Goal: Find specific page/section: Find specific page/section

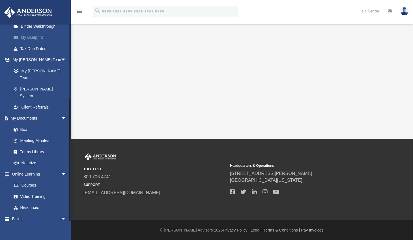
scroll to position [118, 0]
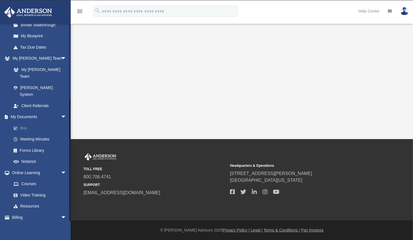
click at [26, 122] on link "Box" at bounding box center [41, 127] width 67 height 11
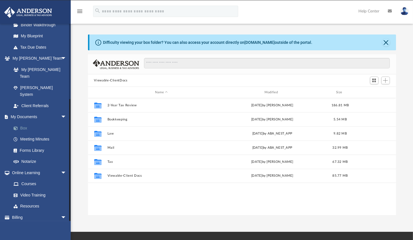
scroll to position [124, 304]
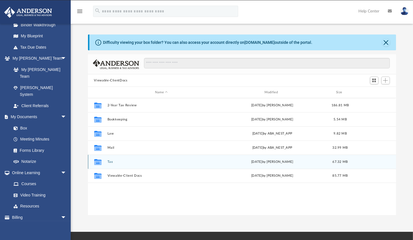
click at [109, 162] on button "Tax" at bounding box center [161, 162] width 108 height 4
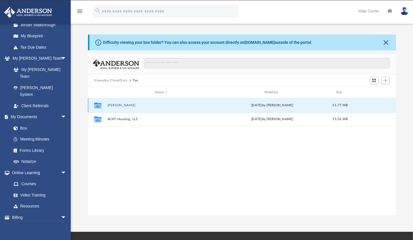
click at [128, 105] on button "[PERSON_NAME]" at bounding box center [161, 105] width 108 height 4
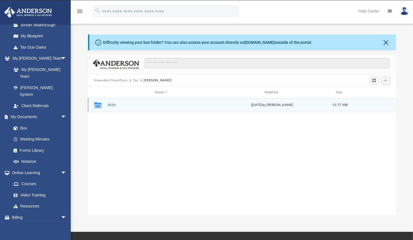
click at [105, 106] on div "Collaborated Folder 2024 [DATE] by [PERSON_NAME] 51.77 MB" at bounding box center [242, 105] width 308 height 14
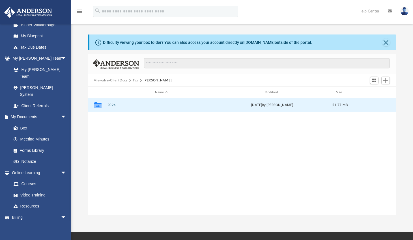
click at [114, 104] on button "2024" at bounding box center [161, 105] width 108 height 4
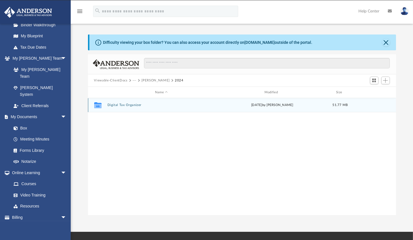
click at [114, 104] on button "Digital Tax Organizer" at bounding box center [161, 105] width 108 height 4
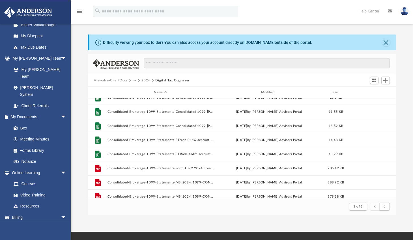
scroll to position [363, 0]
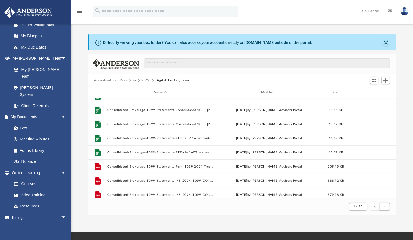
click at [144, 79] on button "2024" at bounding box center [145, 80] width 9 height 5
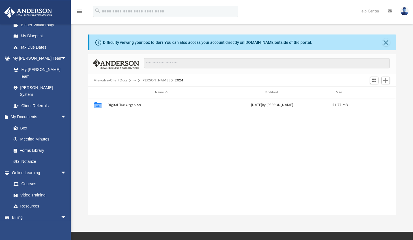
click at [124, 80] on button "Viewable-ClientDocs" at bounding box center [110, 80] width 33 height 5
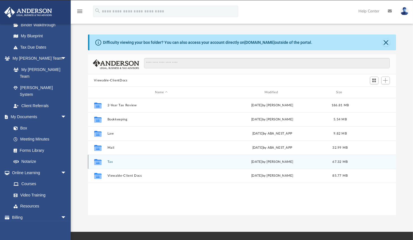
click at [98, 162] on icon "grid" at bounding box center [97, 162] width 7 height 5
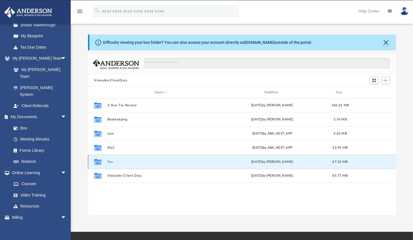
click at [101, 161] on icon "grid" at bounding box center [97, 162] width 7 height 5
click at [130, 165] on div "Collaborated Folder Tax [DATE] by [PERSON_NAME] 67.32 MB" at bounding box center [242, 162] width 308 height 14
click at [124, 165] on div "Collaborated Folder Tax [DATE] by [PERSON_NAME] 67.32 MB" at bounding box center [242, 162] width 308 height 14
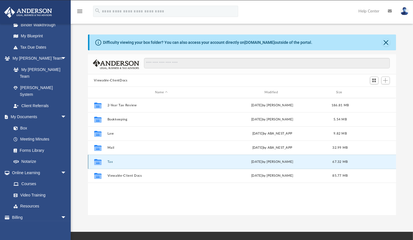
click at [109, 161] on button "Tax" at bounding box center [161, 162] width 108 height 4
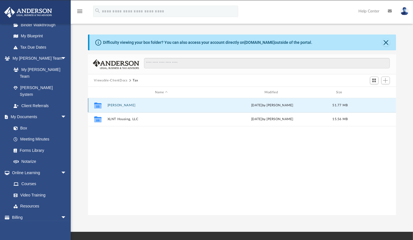
click at [117, 104] on button "[PERSON_NAME]" at bounding box center [161, 105] width 108 height 4
click at [113, 104] on button "2024" at bounding box center [161, 105] width 108 height 4
click at [113, 104] on button "Digital Tax Organizer" at bounding box center [161, 105] width 108 height 4
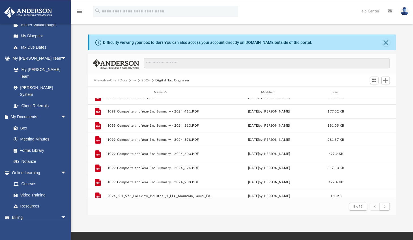
scroll to position [0, 0]
